Goal: Transaction & Acquisition: Subscribe to service/newsletter

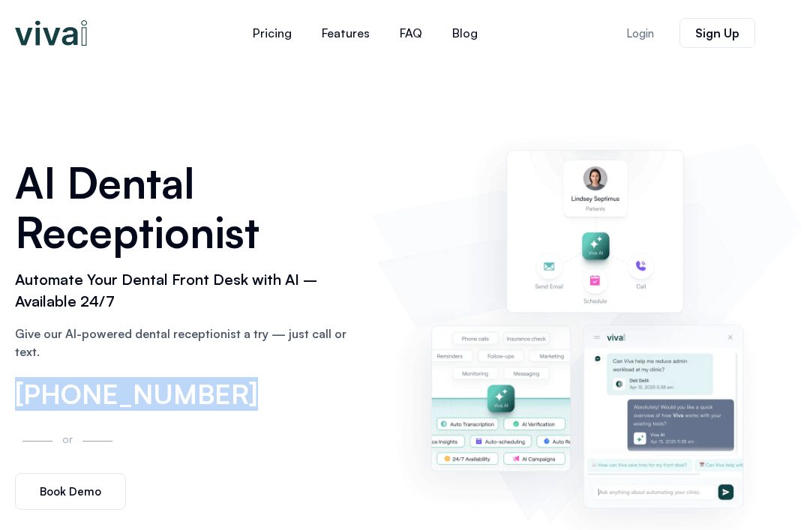
scroll to position [2, 0]
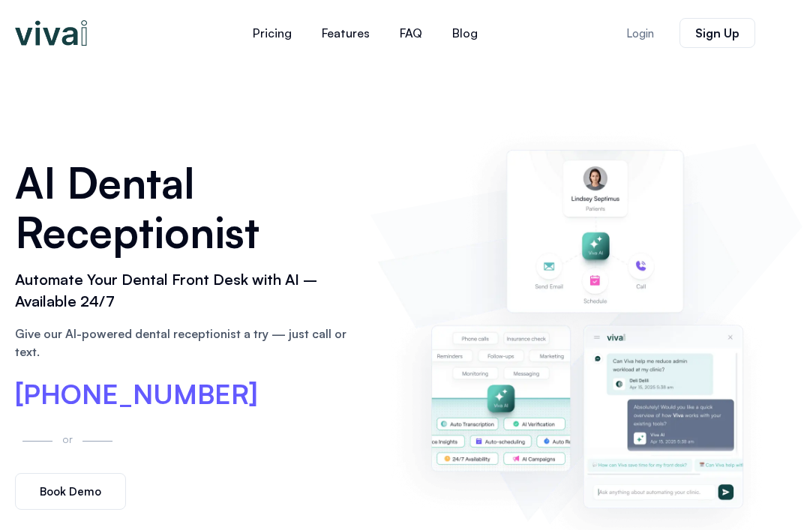
click at [54, 401] on span "[PHONE_NUMBER]" at bounding box center [136, 394] width 243 height 27
click at [52, 393] on span "[PHONE_NUMBER]" at bounding box center [136, 394] width 243 height 27
click at [730, 346] on img at bounding box center [586, 334] width 418 height 426
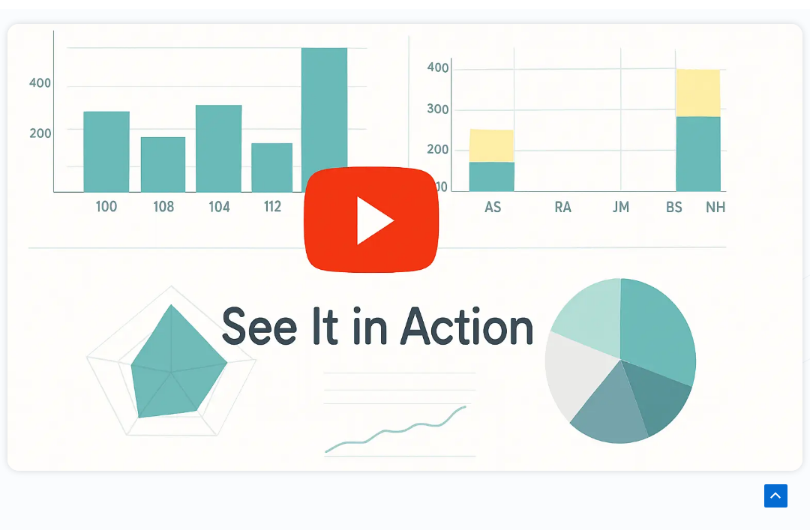
scroll to position [604, 0]
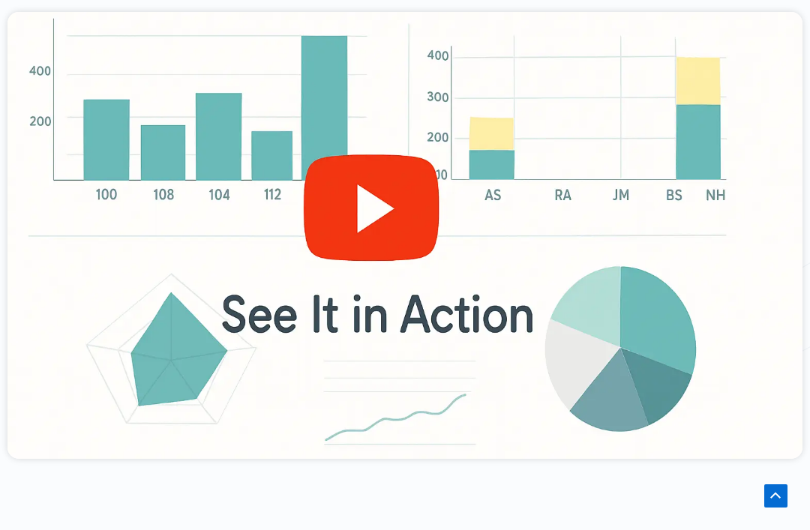
click at [489, 332] on div at bounding box center [404, 235] width 795 height 447
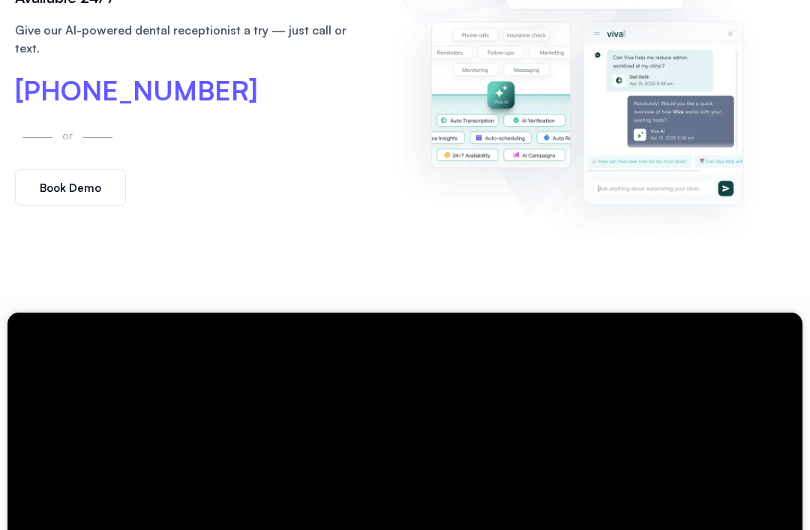
scroll to position [0, 0]
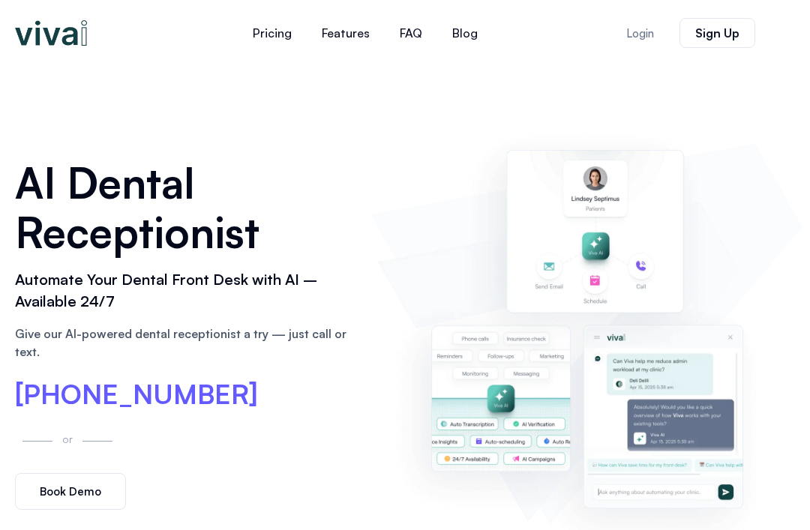
click at [737, 30] on span "Sign Up" at bounding box center [717, 33] width 44 height 12
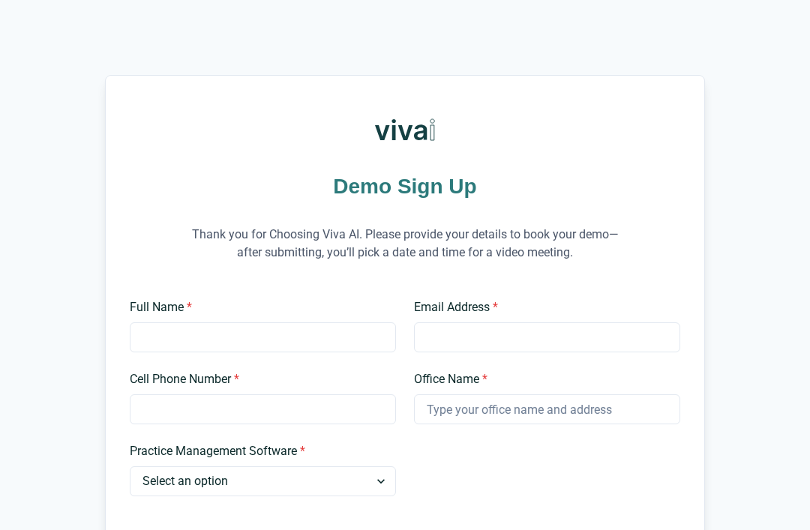
click at [143, 342] on input "Full Name *" at bounding box center [263, 337] width 266 height 30
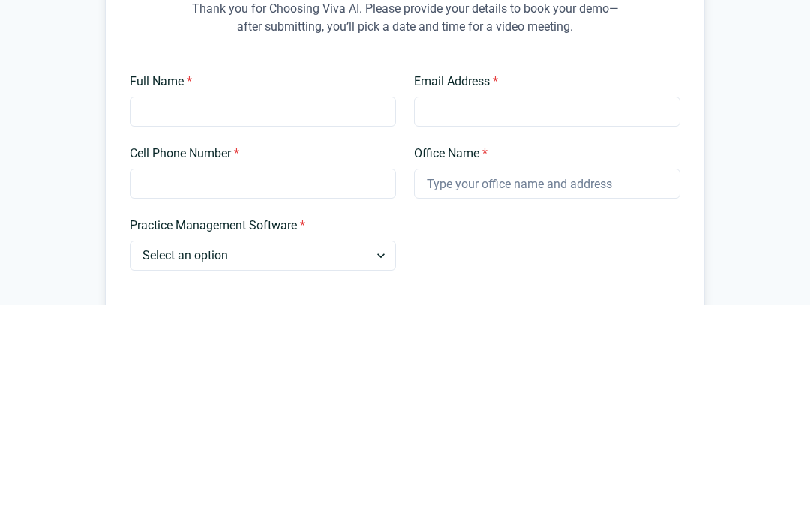
type input "Elias Dodds"
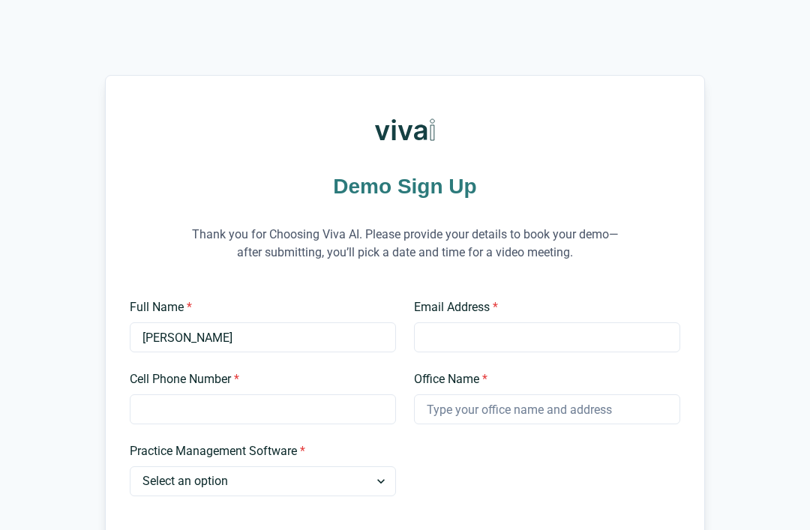
click at [595, 351] on input "Email Address *" at bounding box center [547, 337] width 266 height 30
